Goal: Find contact information: Find contact information

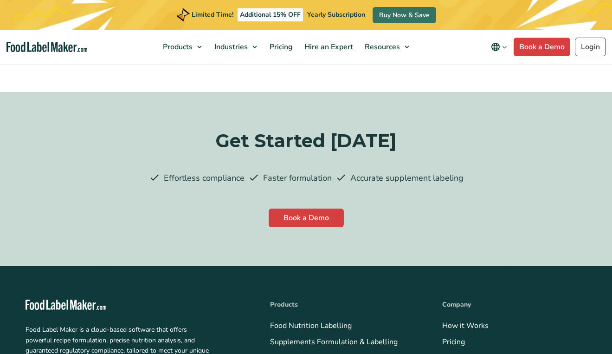
scroll to position [2582, 0]
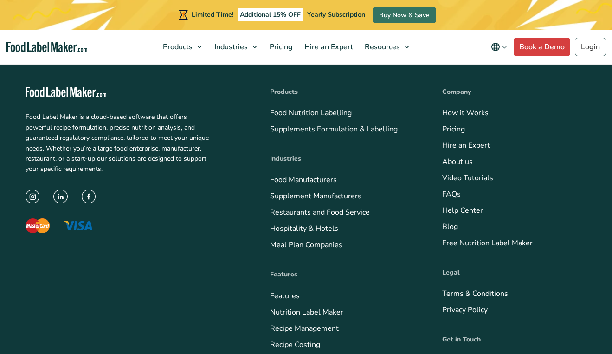
click at [442, 353] on link "Contact Us" at bounding box center [460, 361] width 37 height 10
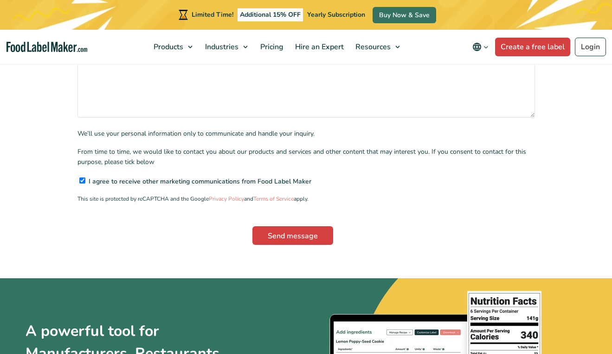
click at [79, 177] on input"] "I agree to receive other marketing communications from Food Label Maker" at bounding box center [82, 180] width 6 height 6
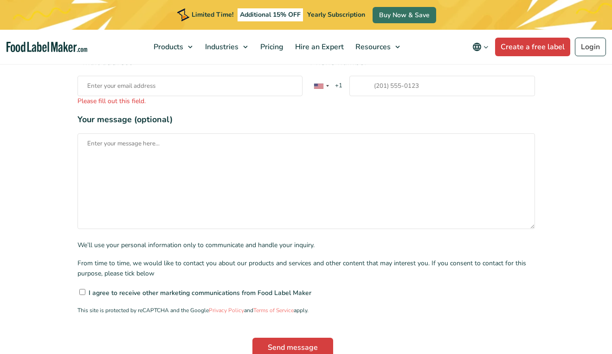
scroll to position [247, 0]
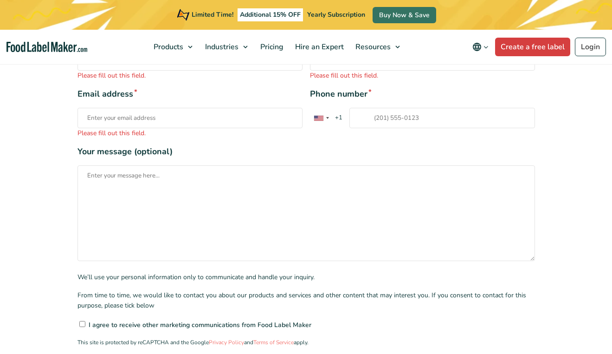
click at [79, 321] on input"] "I agree to receive other marketing communications from Food Label Maker" at bounding box center [82, 324] width 6 height 6
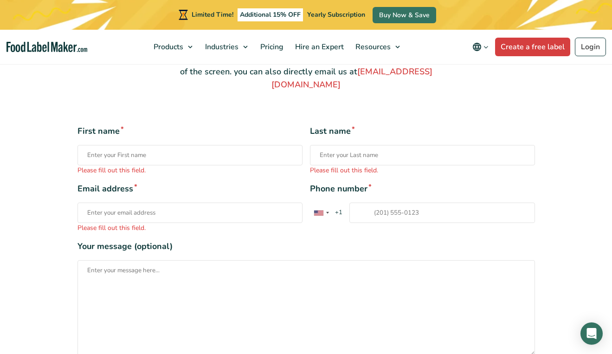
scroll to position [90, 0]
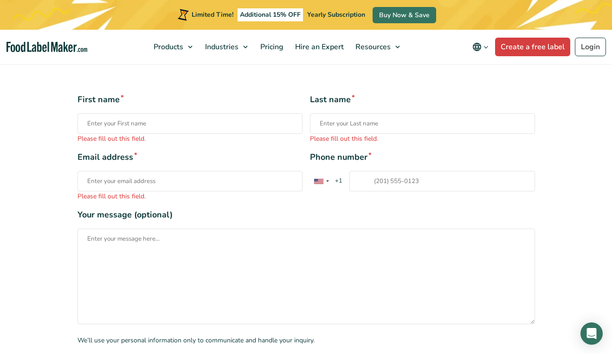
scroll to position [216, 0]
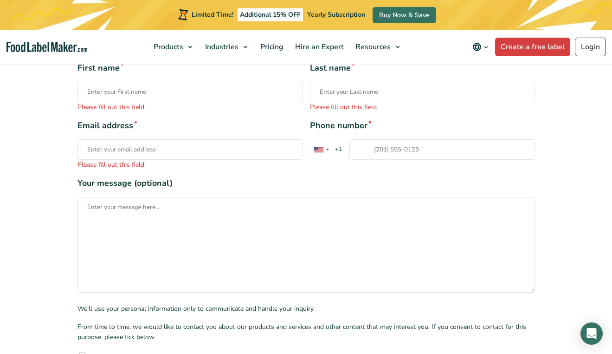
click at [79, 352] on input"] "I agree to receive other marketing communications from Food Label Maker" at bounding box center [82, 355] width 6 height 6
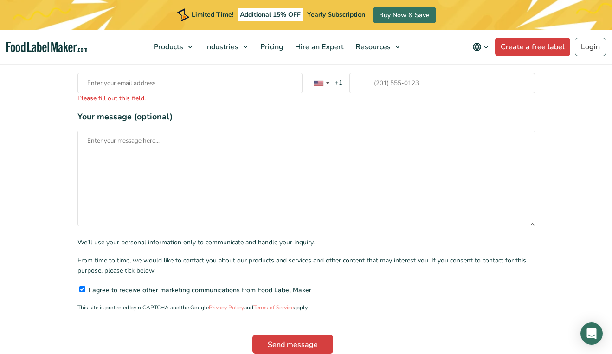
scroll to position [304, 0]
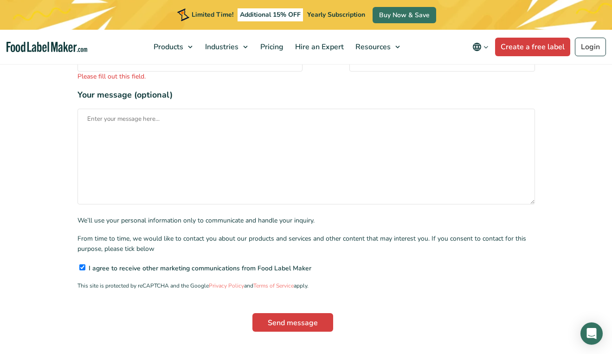
click at [79, 264] on input"] "I agree to receive other marketing communications from Food Label Maker" at bounding box center [82, 267] width 6 height 6
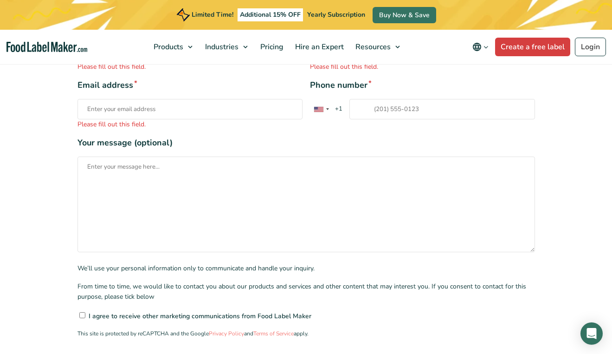
scroll to position [208, 0]
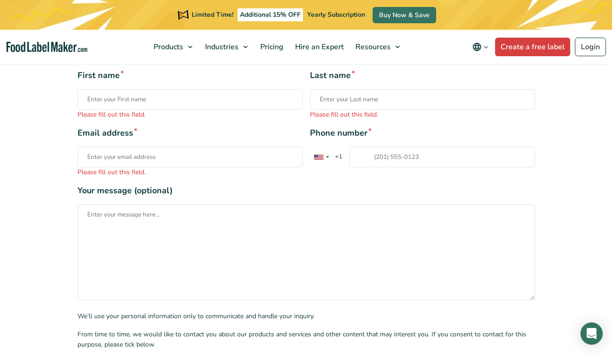
checkbox input"] "true"
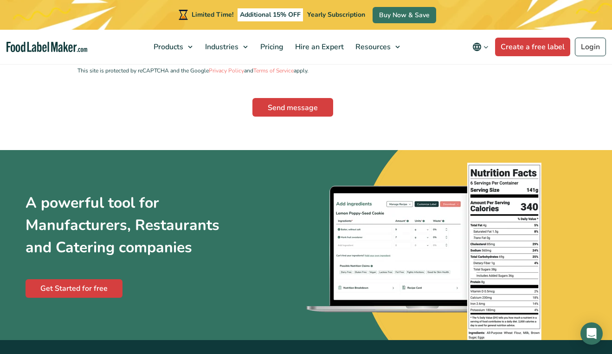
scroll to position [719, 0]
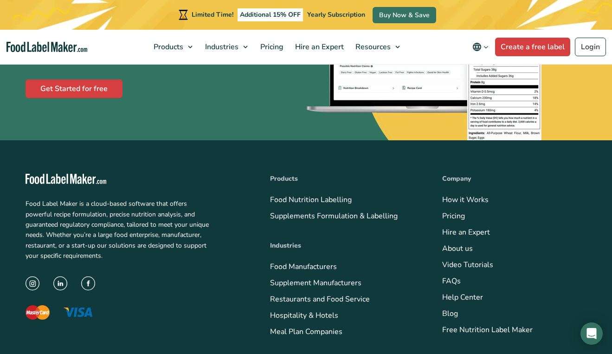
click at [442, 243] on link "About us" at bounding box center [457, 248] width 31 height 10
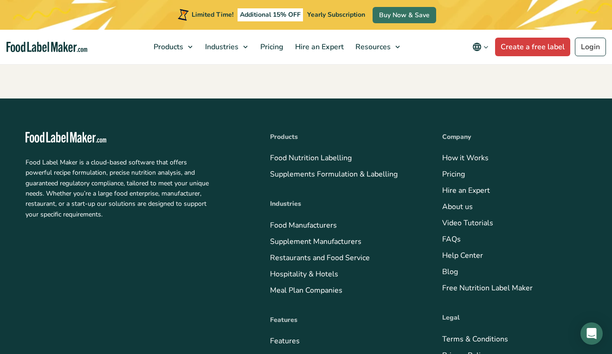
scroll to position [1560, 0]
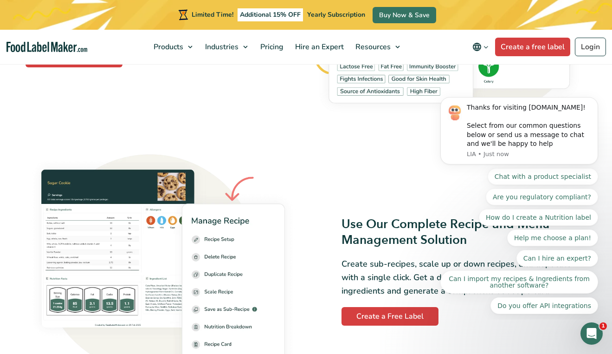
scroll to position [1133, 0]
